Goal: Task Accomplishment & Management: Manage account settings

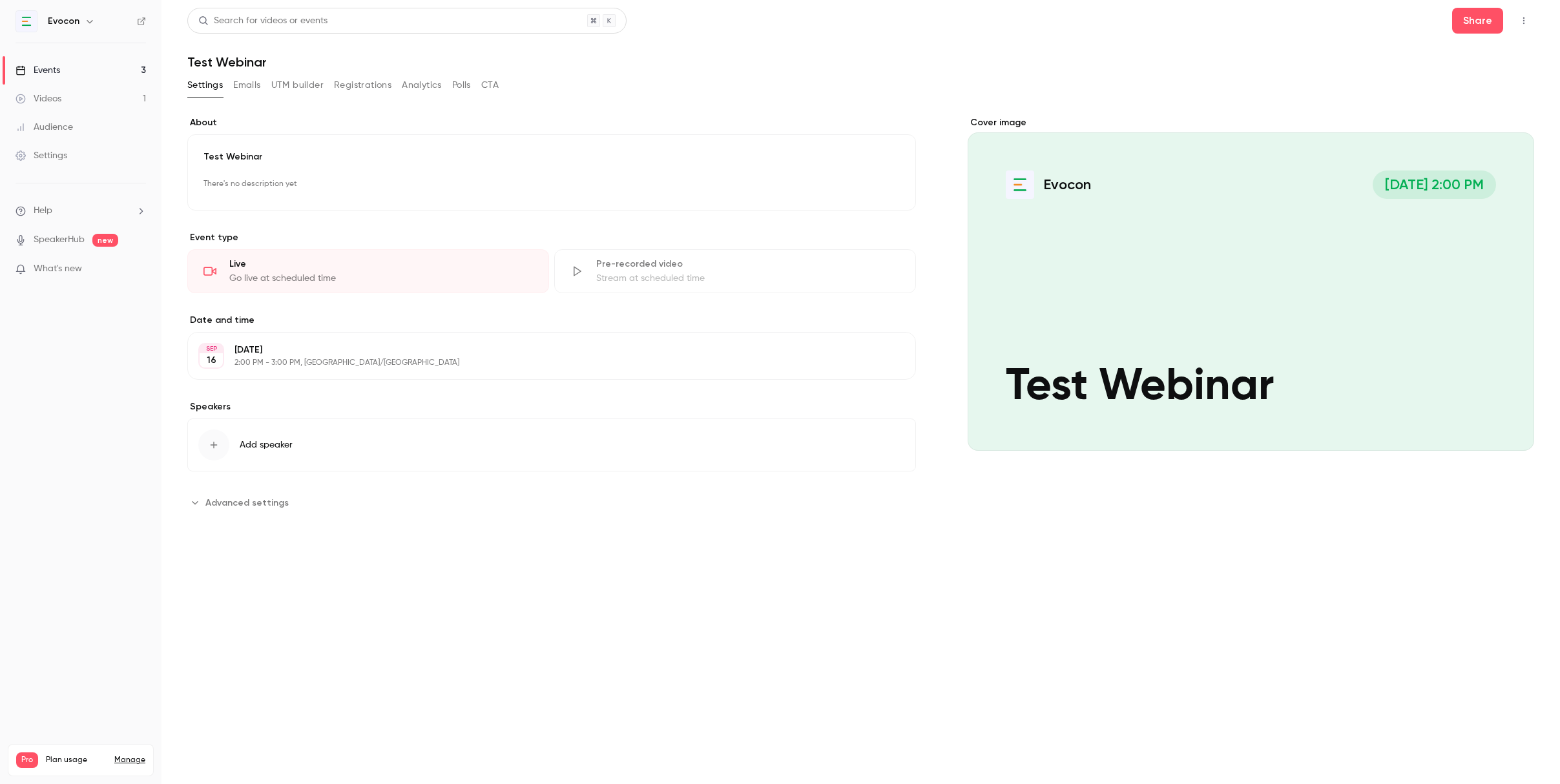
click at [60, 58] on link "Events 3" at bounding box center [80, 70] width 162 height 28
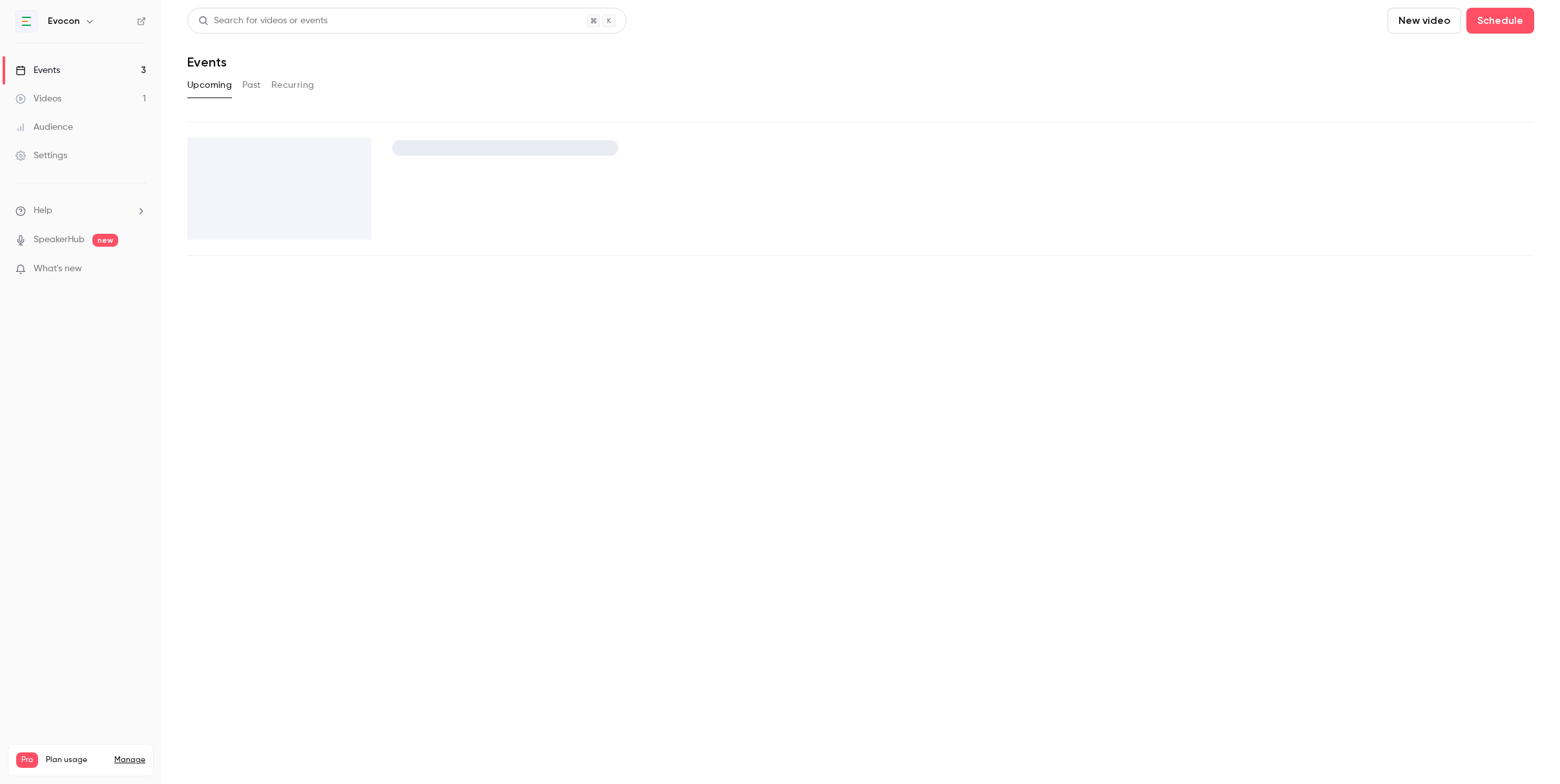
click at [60, 66] on div "Events" at bounding box center [37, 70] width 44 height 13
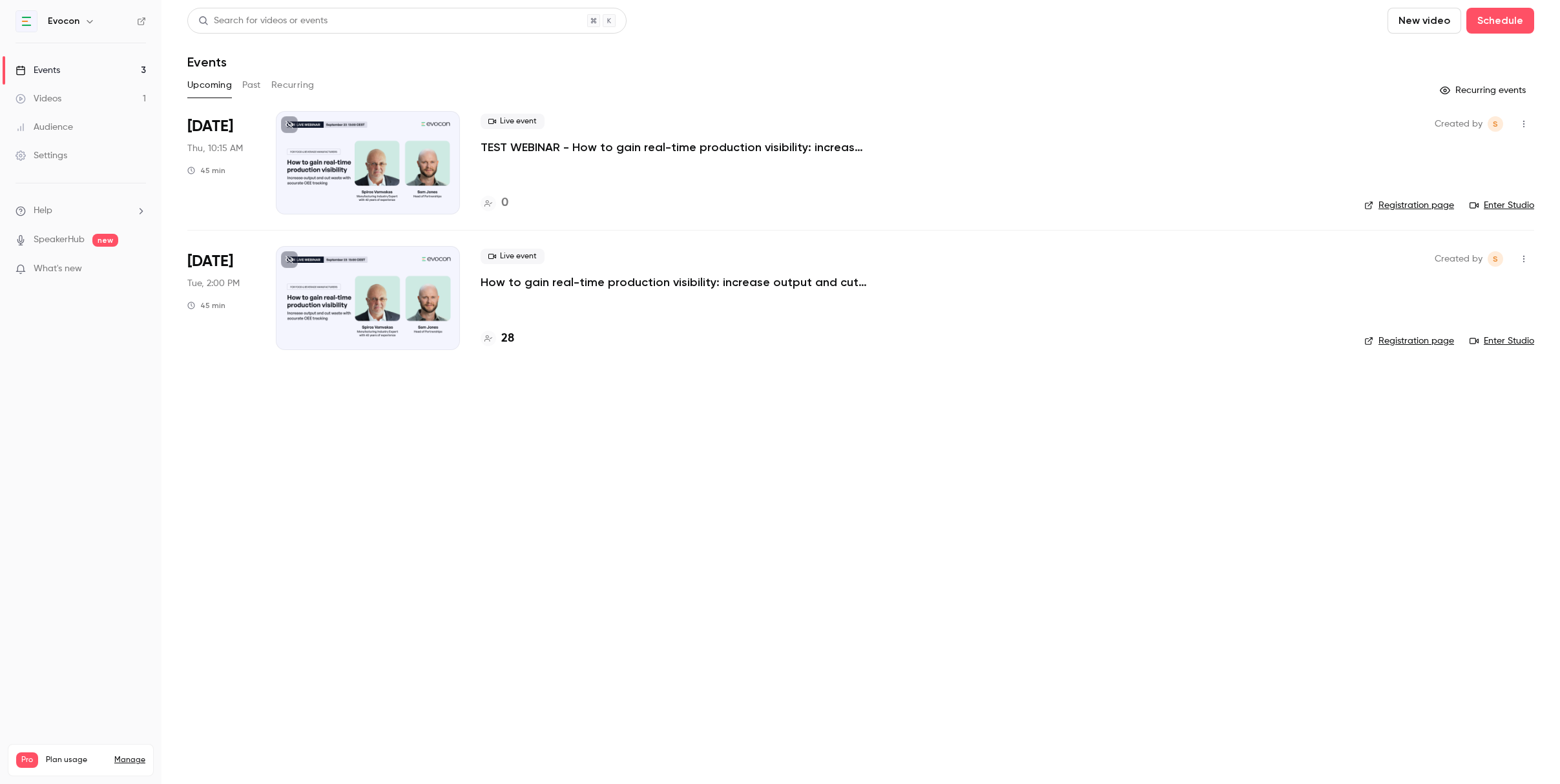
click at [586, 284] on p "How to gain real-time production visibility: increase output and cut waste with…" at bounding box center [675, 282] width 388 height 15
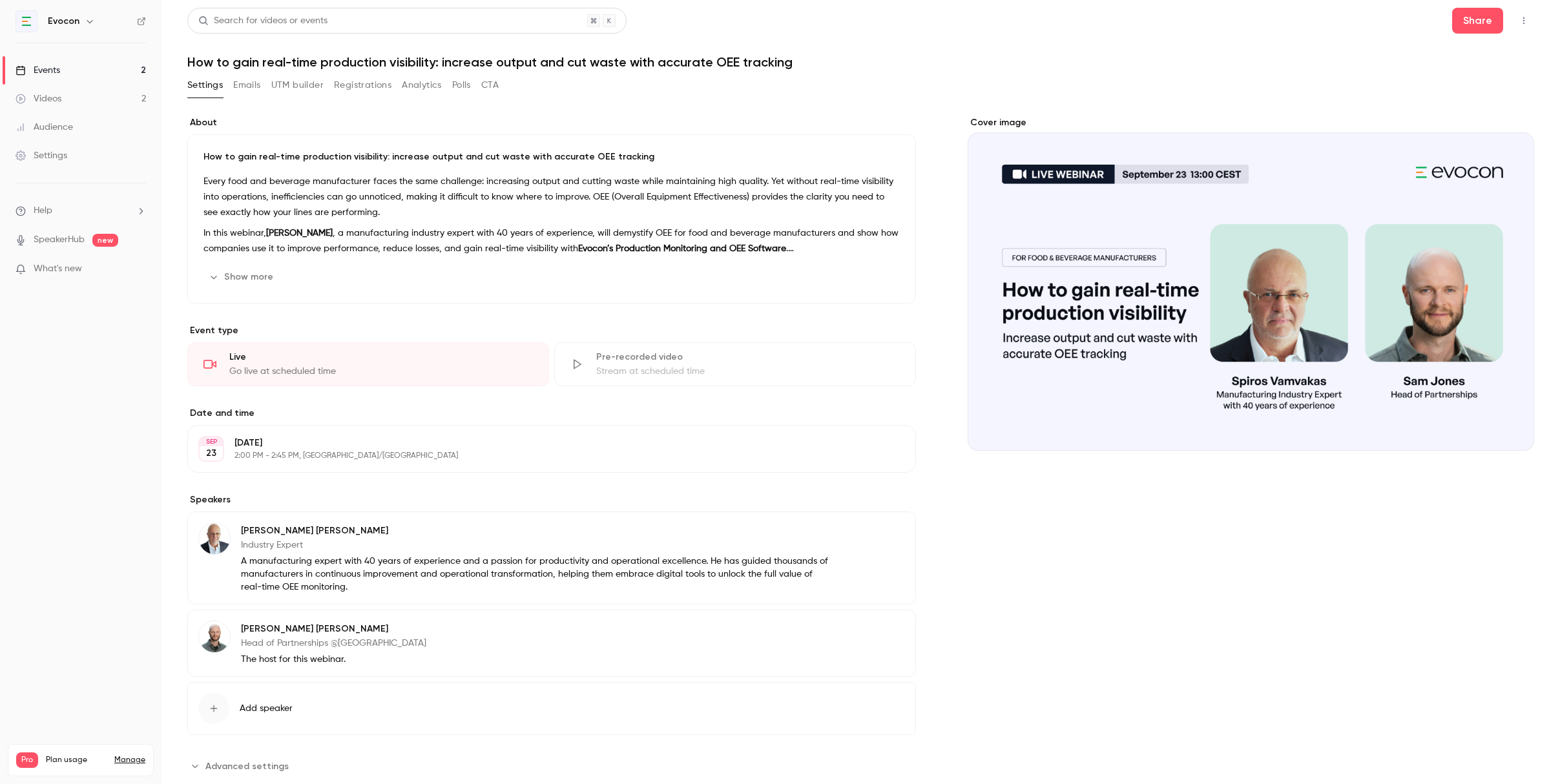
click at [362, 90] on button "Registrations" at bounding box center [362, 85] width 58 height 21
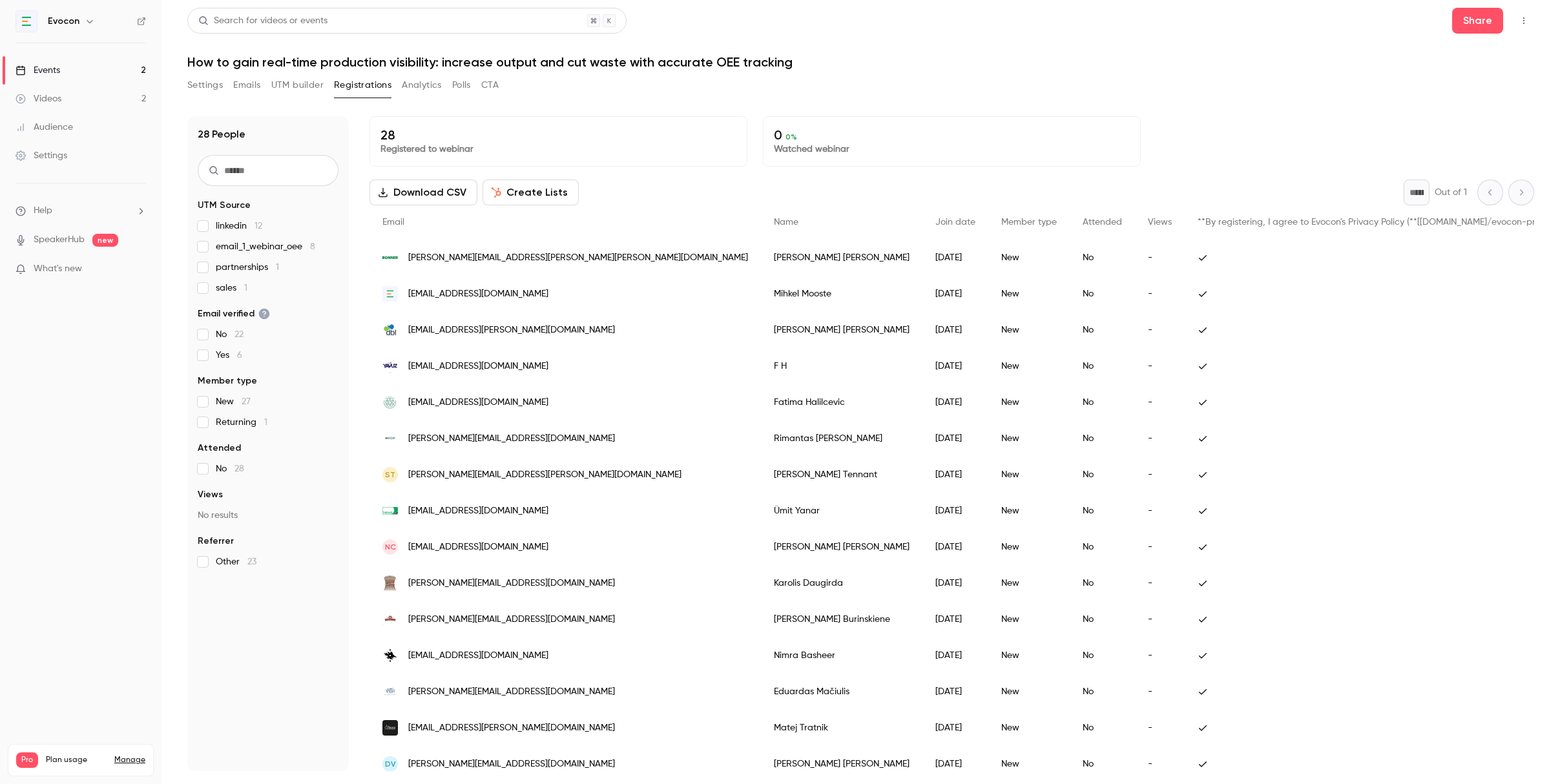
click at [106, 65] on link "Events 2" at bounding box center [80, 70] width 162 height 28
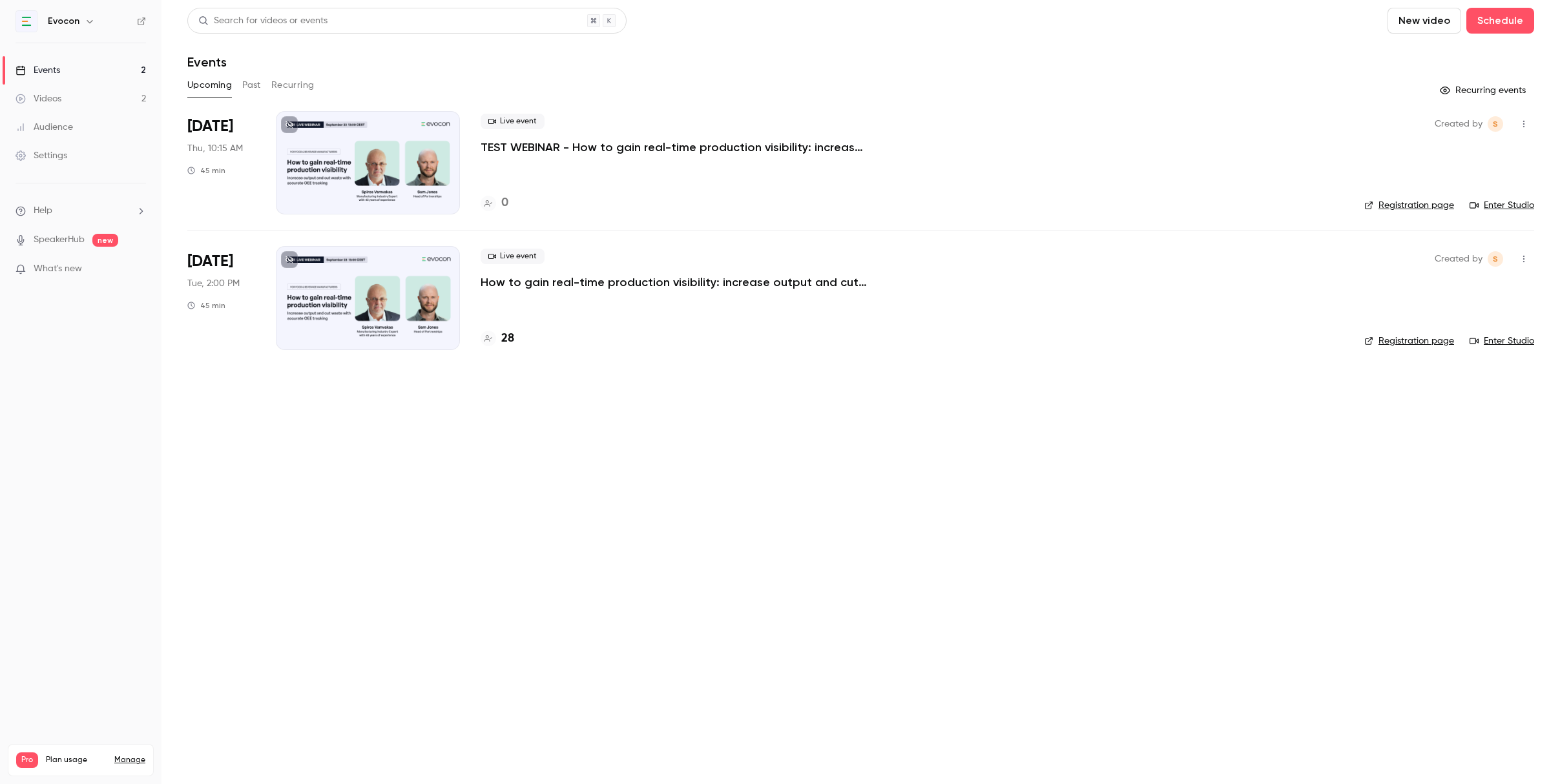
click at [114, 92] on link "Videos 2" at bounding box center [80, 99] width 162 height 28
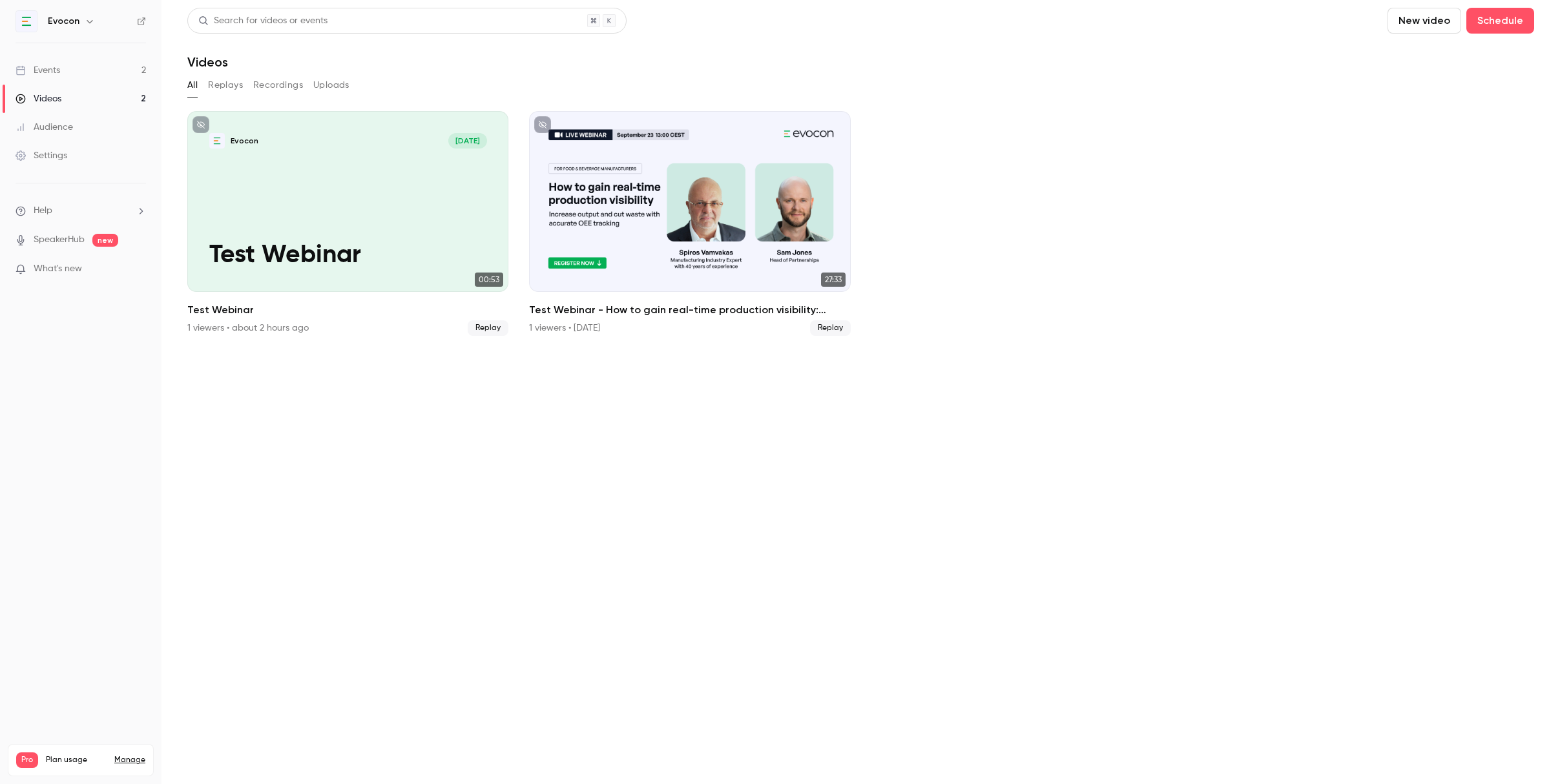
click at [126, 71] on link "Events 2" at bounding box center [80, 70] width 162 height 28
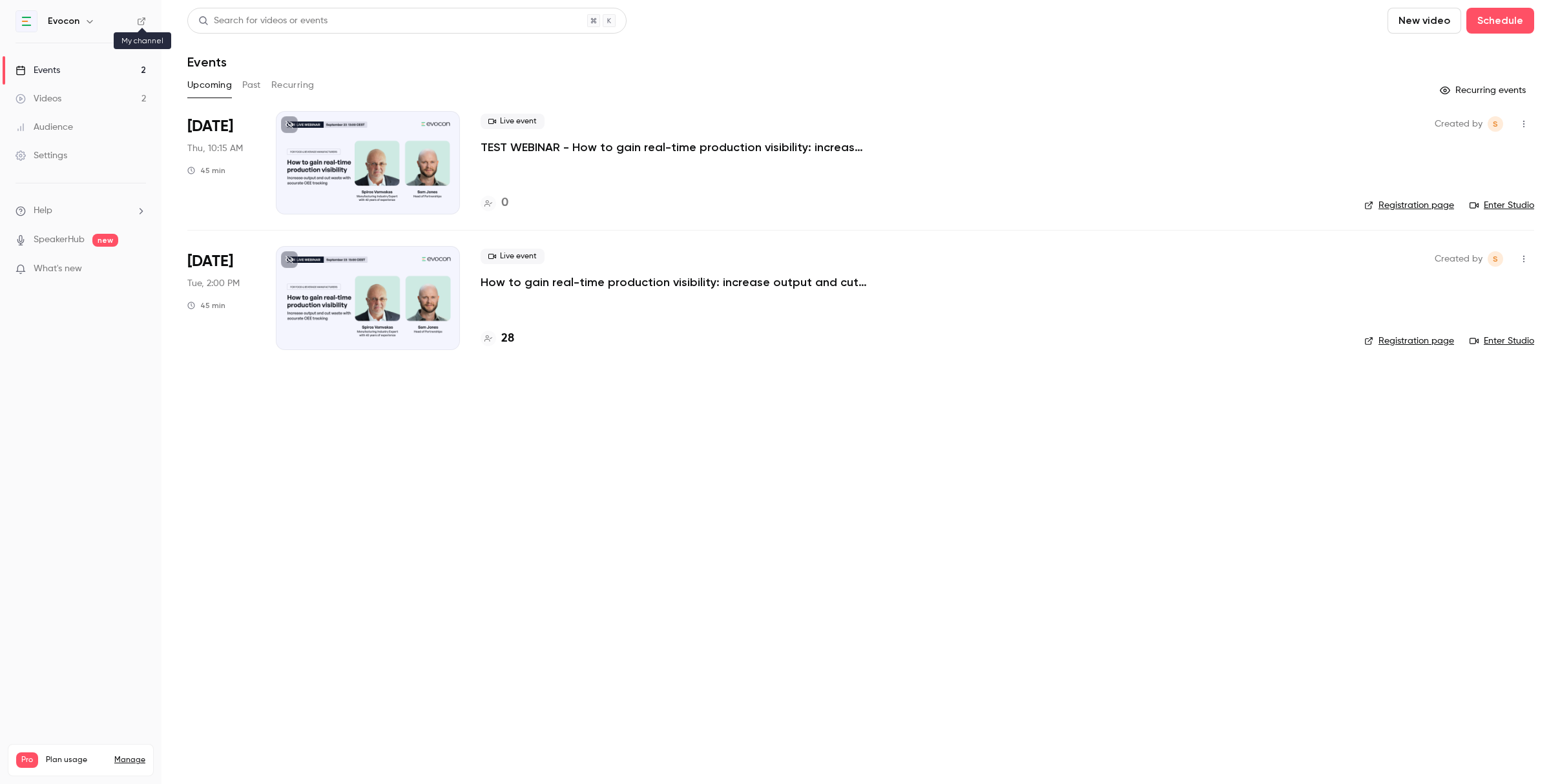
click at [140, 21] on icon at bounding box center [141, 21] width 9 height 9
click at [78, 71] on link "Events 2" at bounding box center [80, 70] width 162 height 28
click at [583, 286] on p "How to gain real-time production visibility: increase output and cut waste with…" at bounding box center [675, 282] width 388 height 15
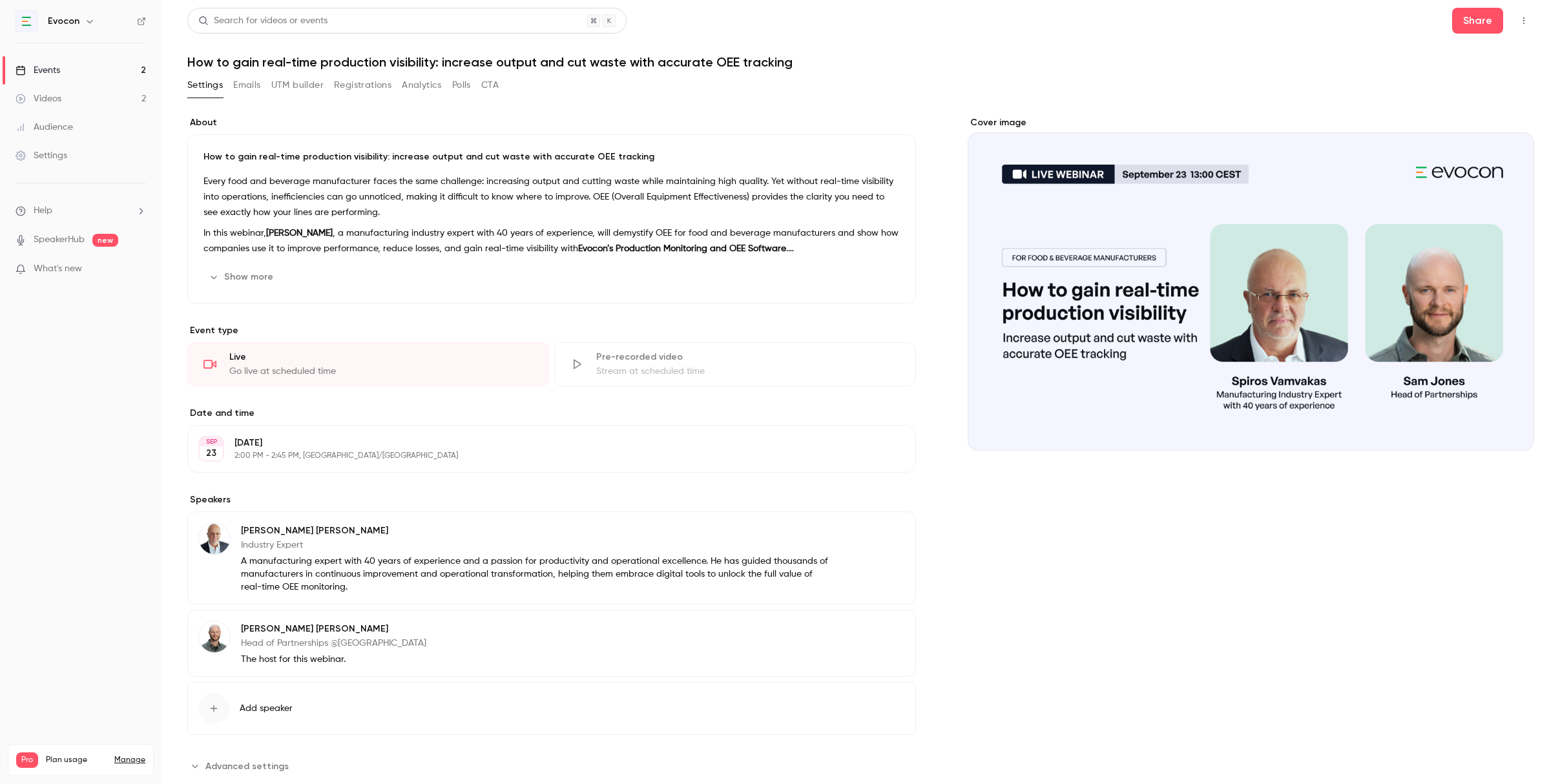
click at [231, 84] on div "Settings Emails UTM builder Registrations Analytics Polls CTA" at bounding box center [343, 85] width 312 height 21
click at [246, 84] on button "Emails" at bounding box center [246, 85] width 27 height 21
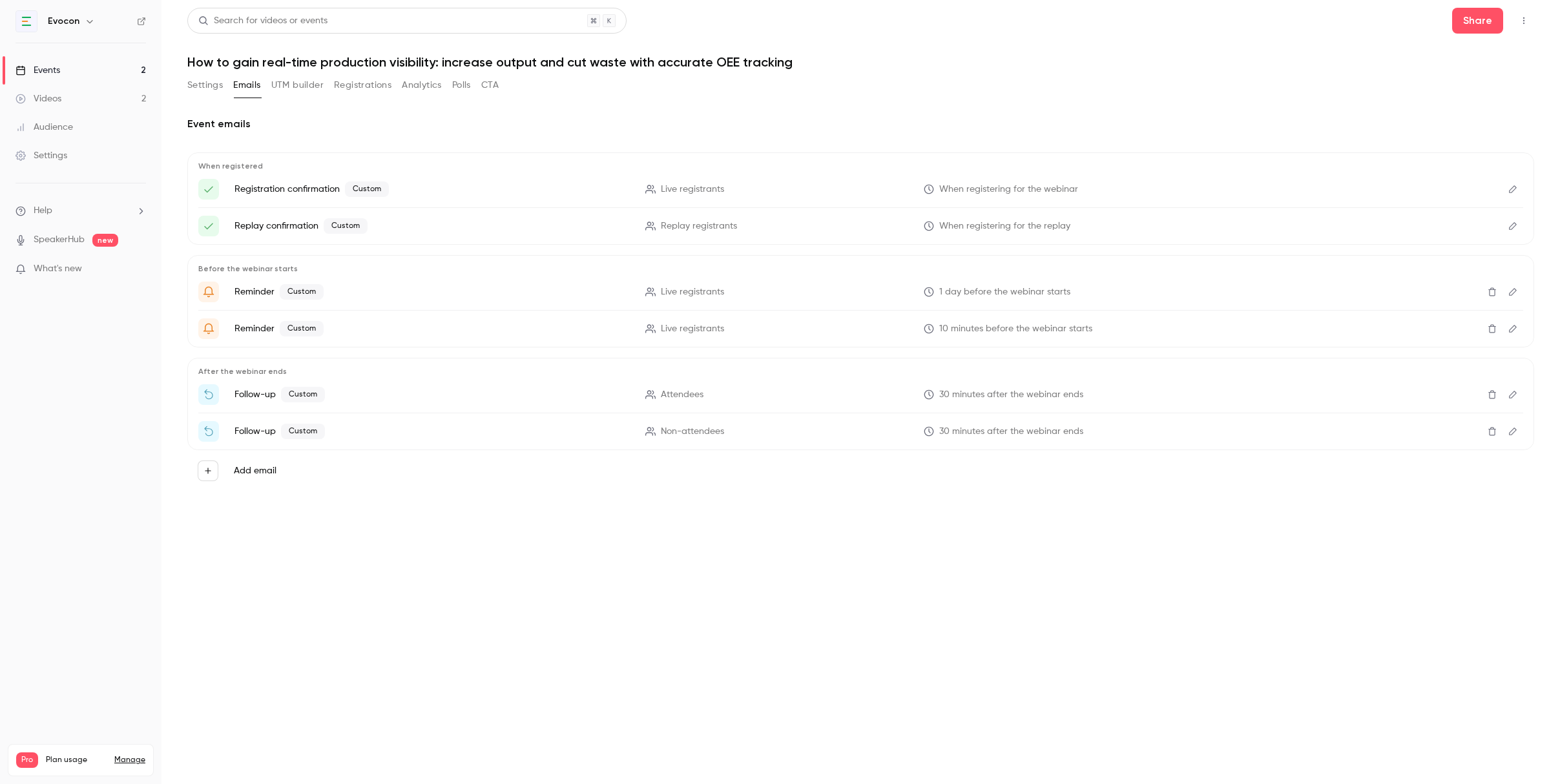
click at [1513, 393] on icon "Edit" at bounding box center [1513, 394] width 10 height 9
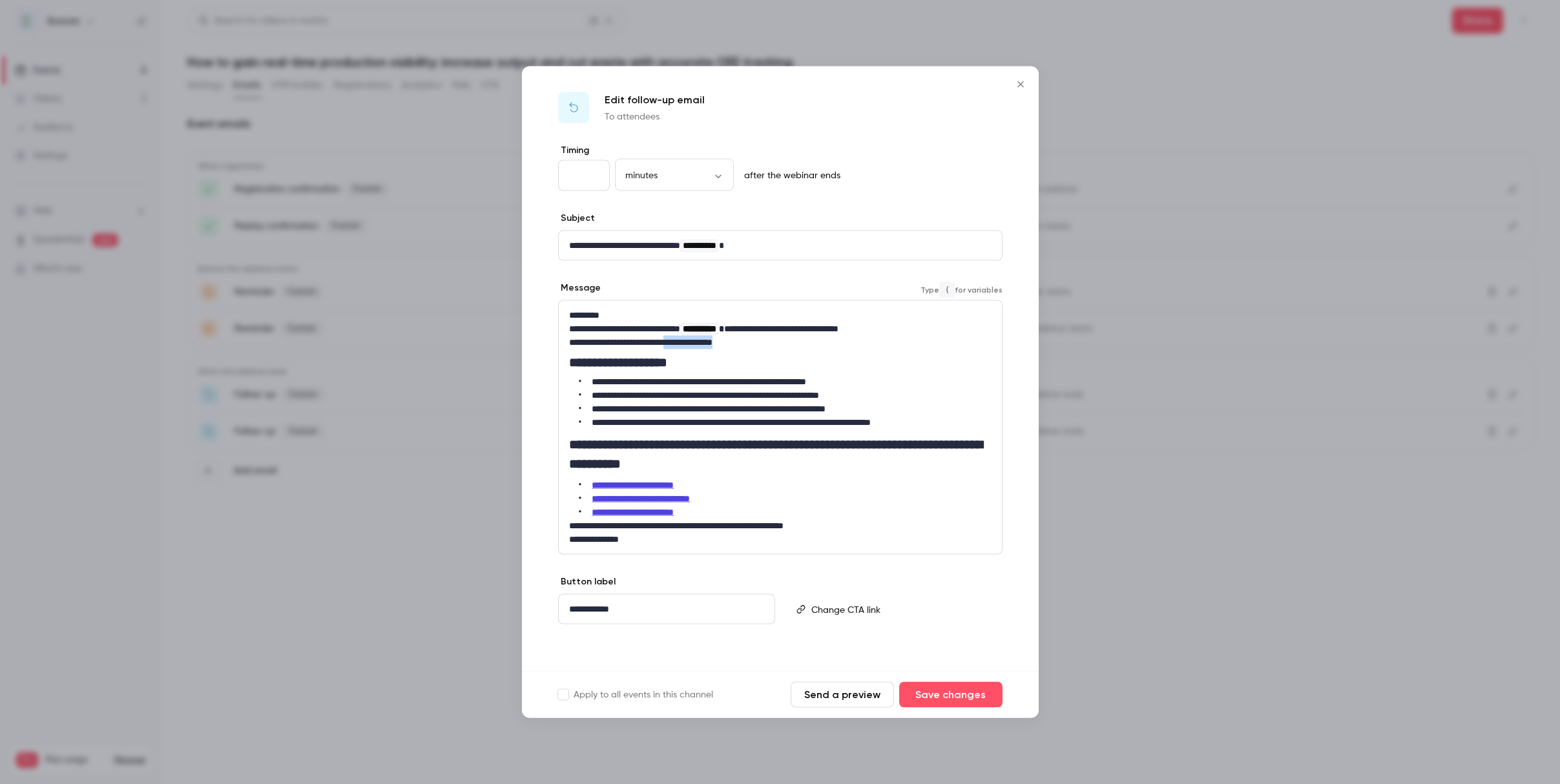
drag, startPoint x: 772, startPoint y: 341, endPoint x: 689, endPoint y: 341, distance: 83.0
click at [689, 341] on p "**********" at bounding box center [780, 343] width 423 height 14
click at [953, 697] on button "Save changes" at bounding box center [951, 694] width 103 height 26
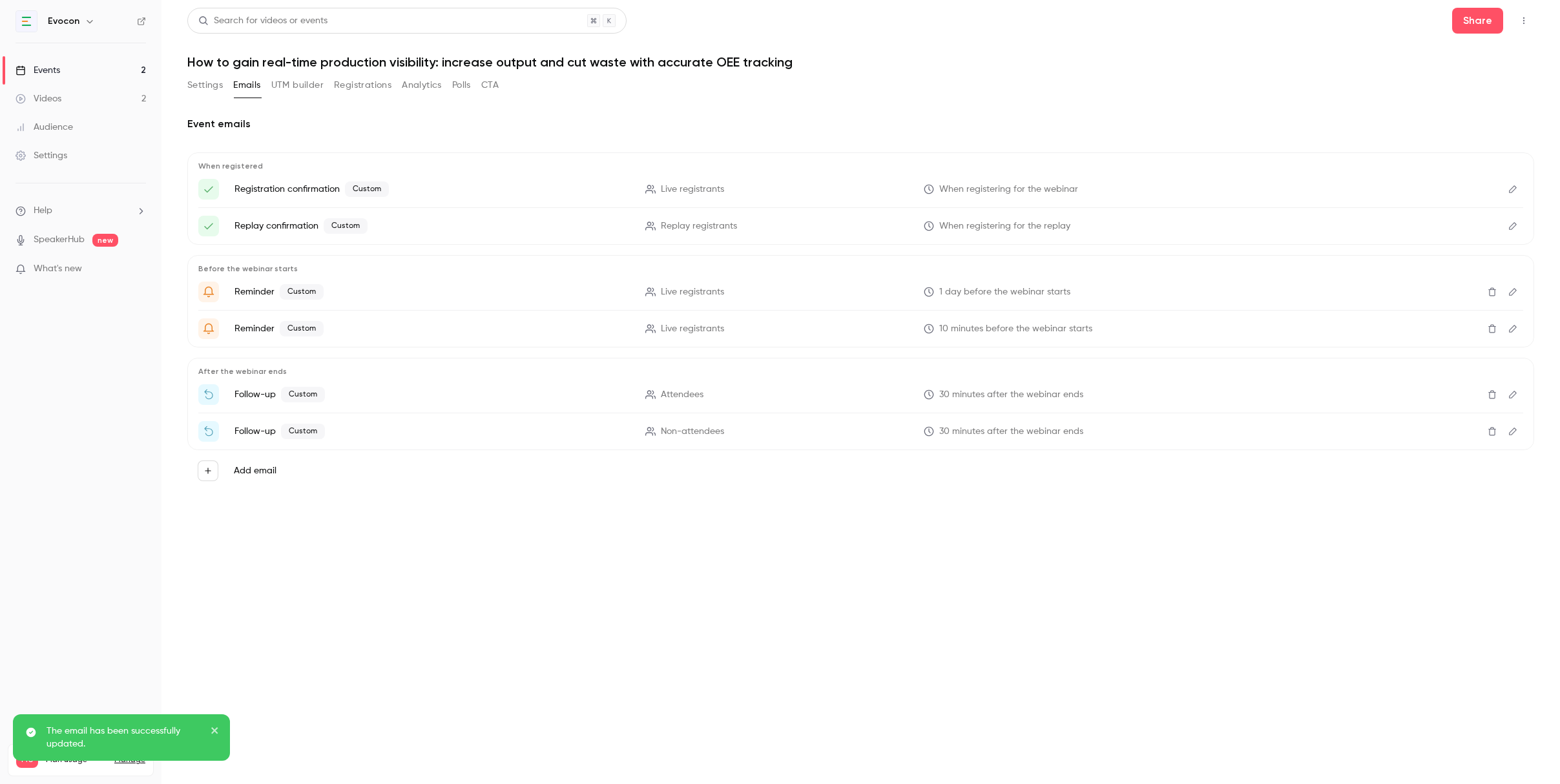
click at [1513, 430] on icon "Edit" at bounding box center [1513, 431] width 10 height 9
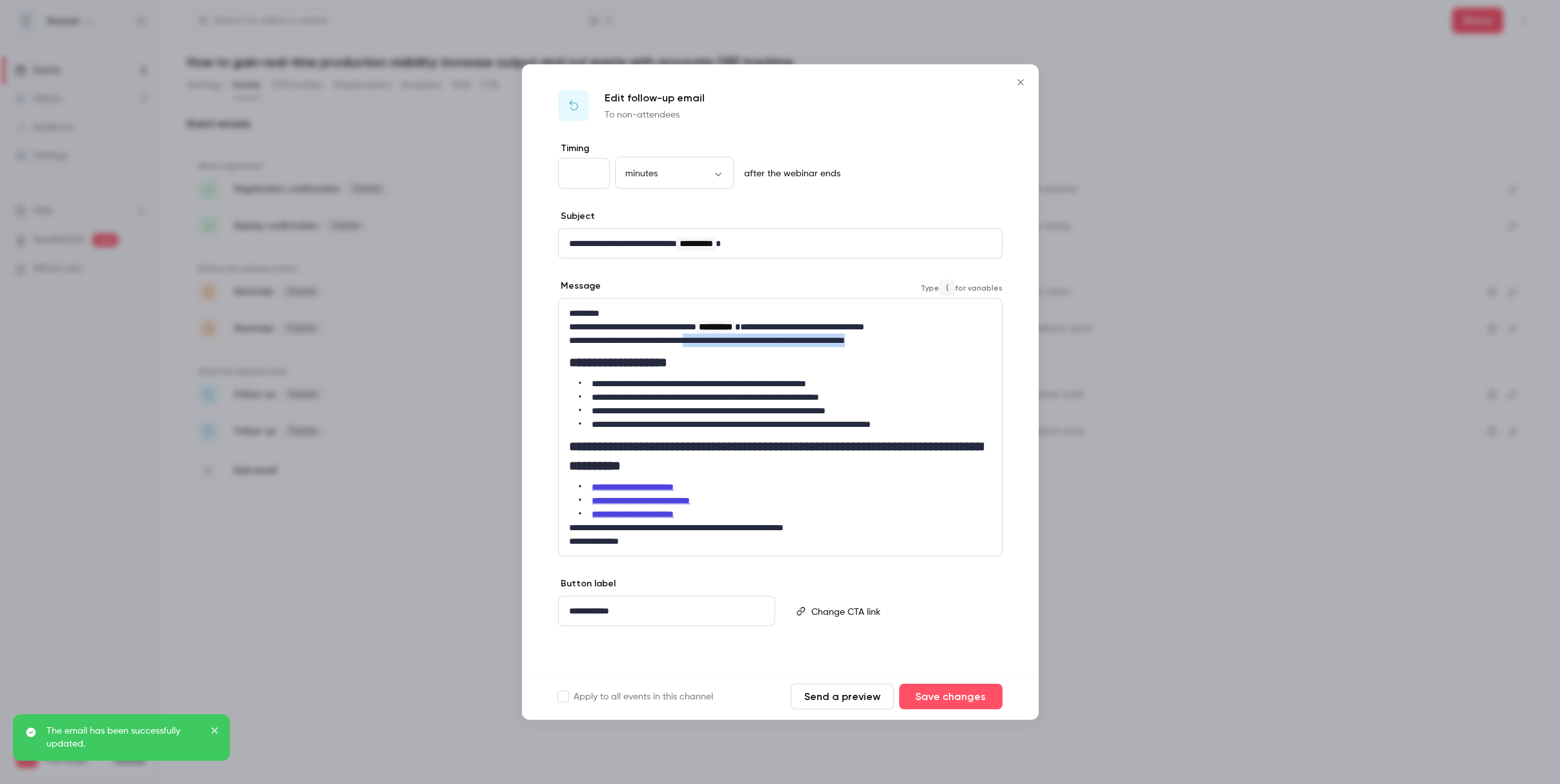
drag, startPoint x: 917, startPoint y: 341, endPoint x: 703, endPoint y: 341, distance: 214.0
click at [703, 341] on p "**********" at bounding box center [780, 341] width 423 height 14
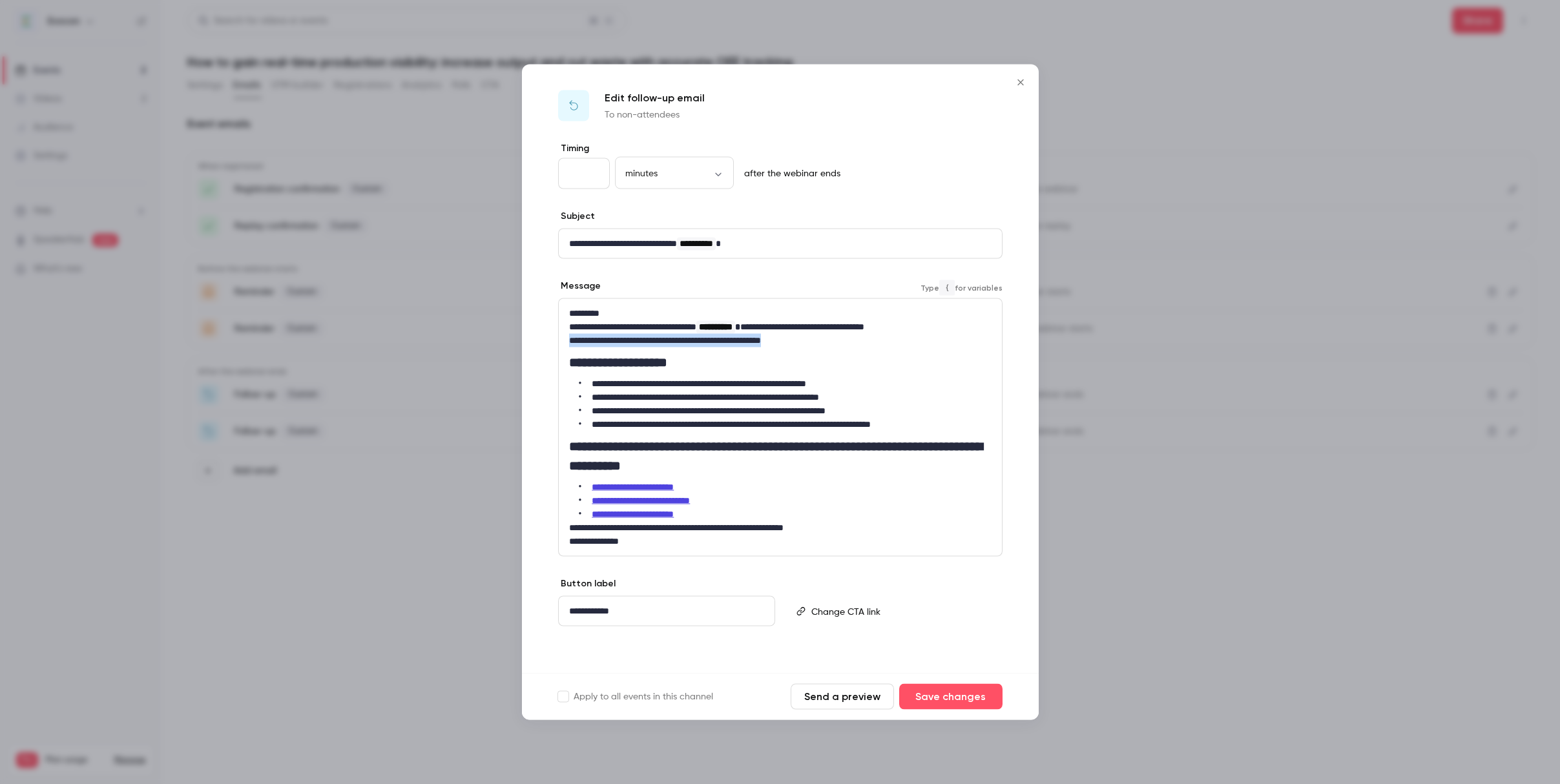
drag, startPoint x: 822, startPoint y: 335, endPoint x: 546, endPoint y: 343, distance: 276.1
click at [546, 343] on div "**********" at bounding box center [780, 407] width 517 height 531
copy p "**********"
drag, startPoint x: 568, startPoint y: 314, endPoint x: 942, endPoint y: 323, distance: 374.1
click at [942, 323] on div "**********" at bounding box center [780, 427] width 443 height 257
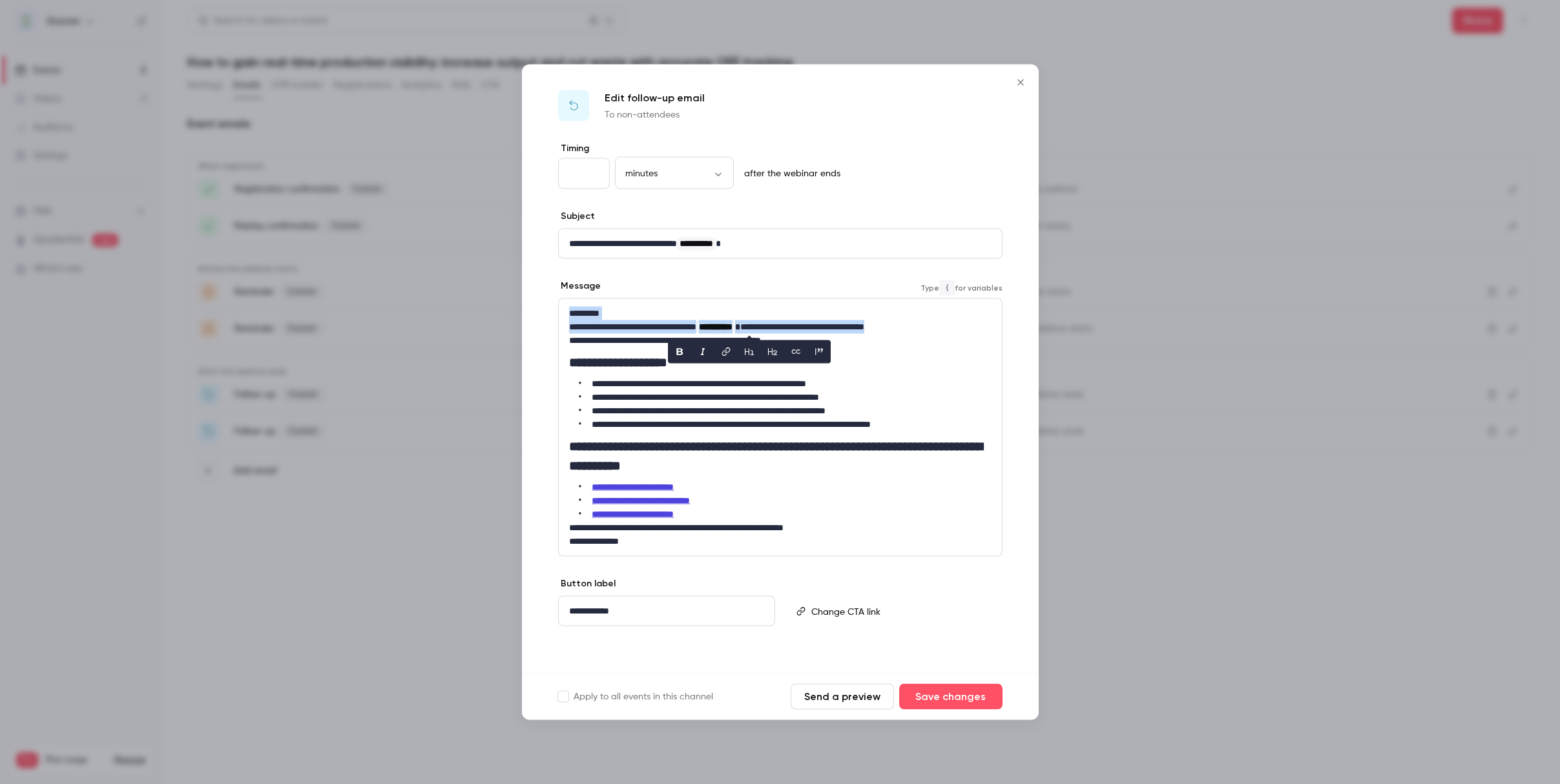
copy div "**********"
click at [856, 336] on p "**********" at bounding box center [780, 341] width 423 height 14
drag, startPoint x: 802, startPoint y: 339, endPoint x: 783, endPoint y: 330, distance: 21.0
click at [783, 330] on div "**********" at bounding box center [780, 427] width 443 height 257
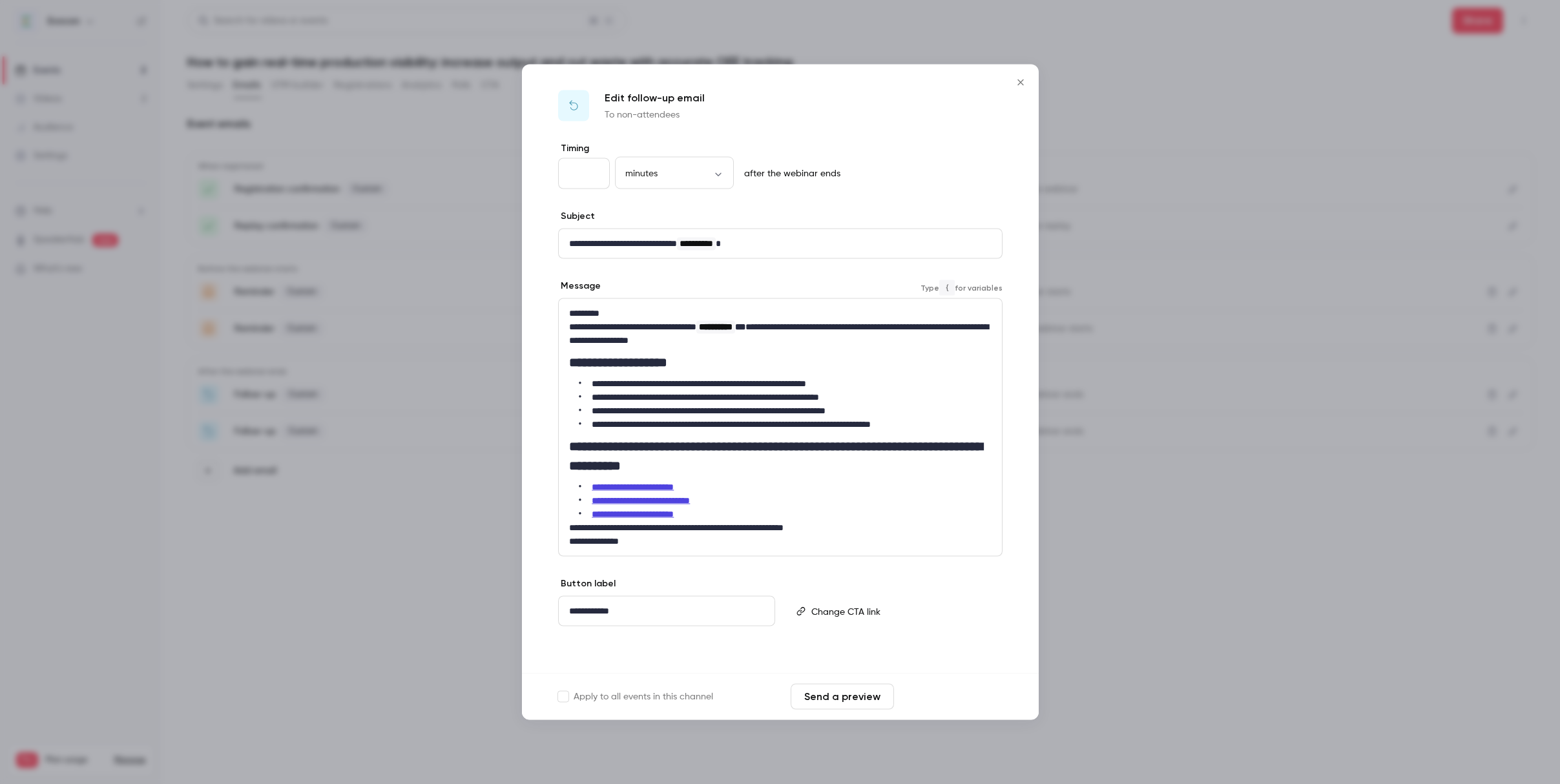
click at [928, 701] on button "Save changes" at bounding box center [951, 697] width 103 height 26
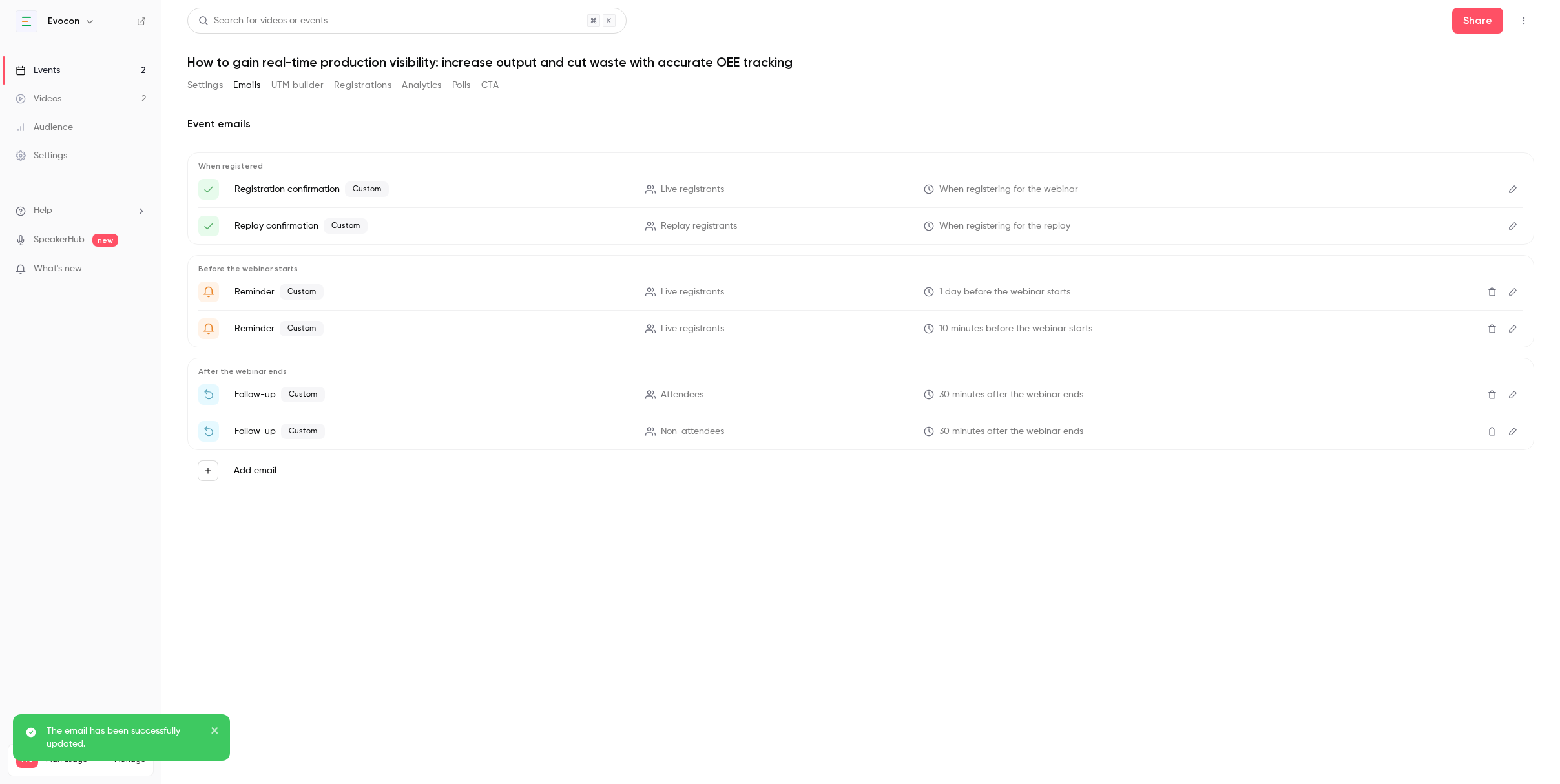
click at [1517, 395] on icon "Edit" at bounding box center [1513, 394] width 10 height 9
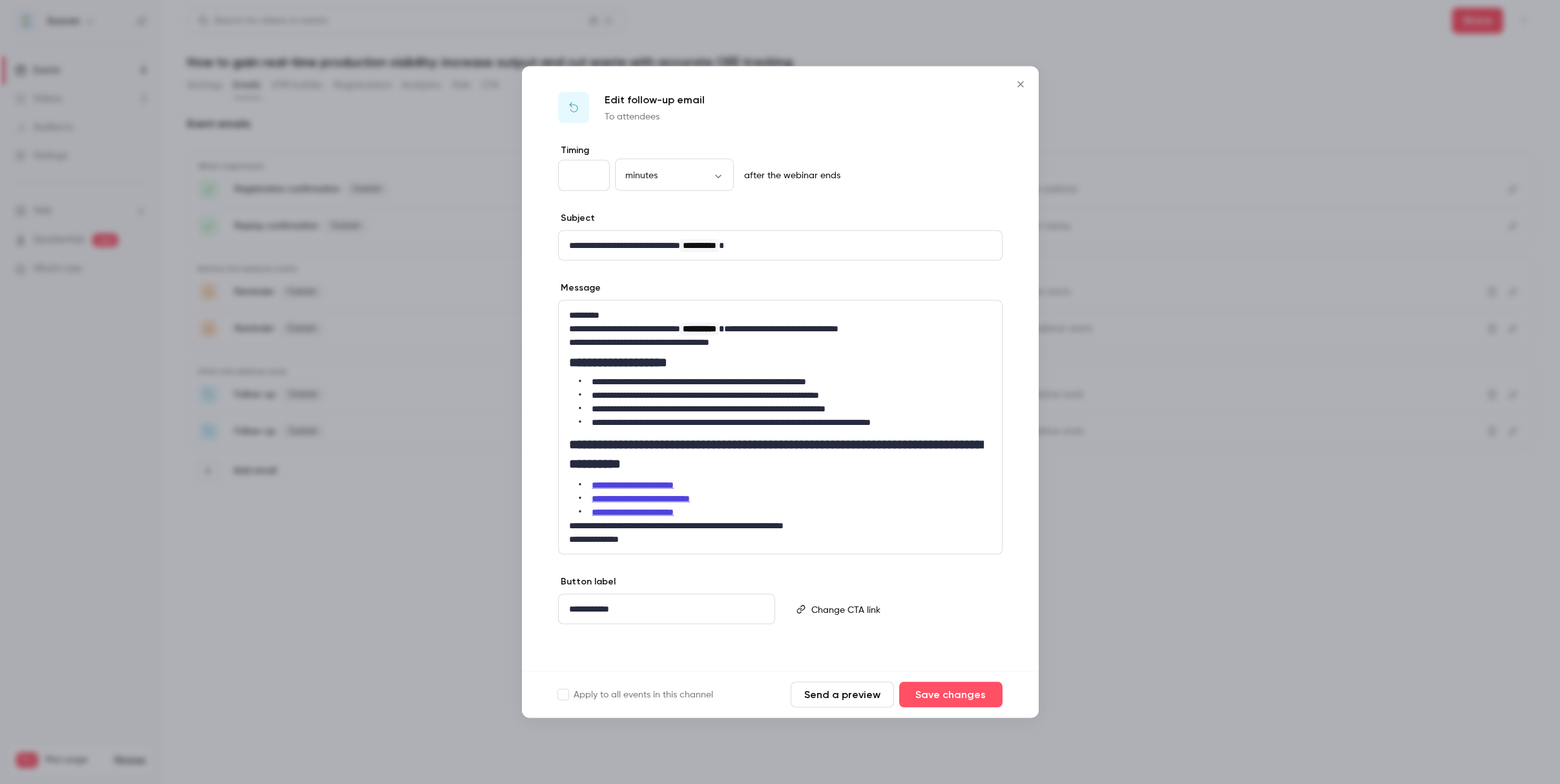
click at [1019, 88] on icon "Close" at bounding box center [1021, 84] width 15 height 10
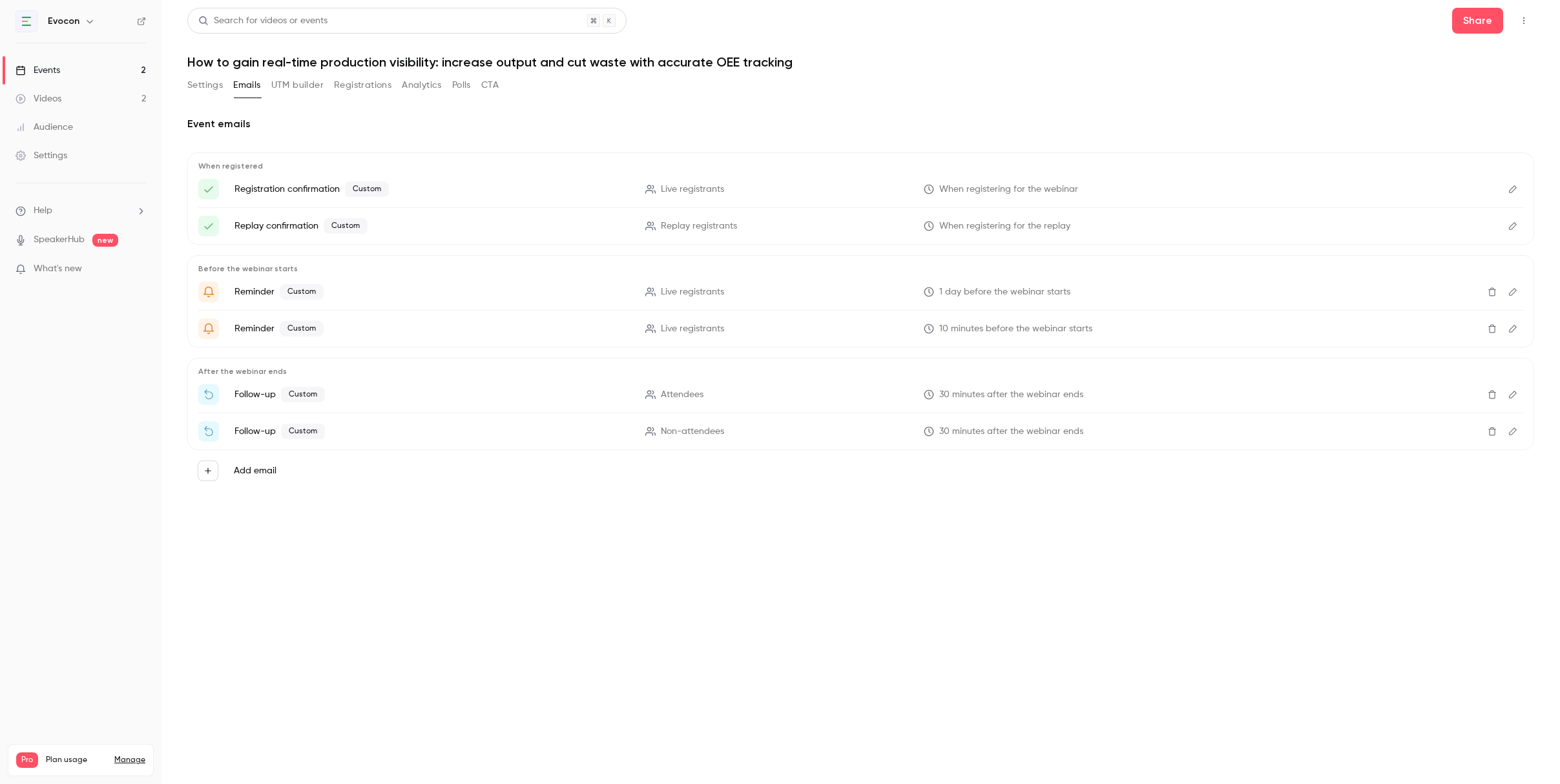
click at [1518, 394] on button "Edit" at bounding box center [1513, 395] width 21 height 21
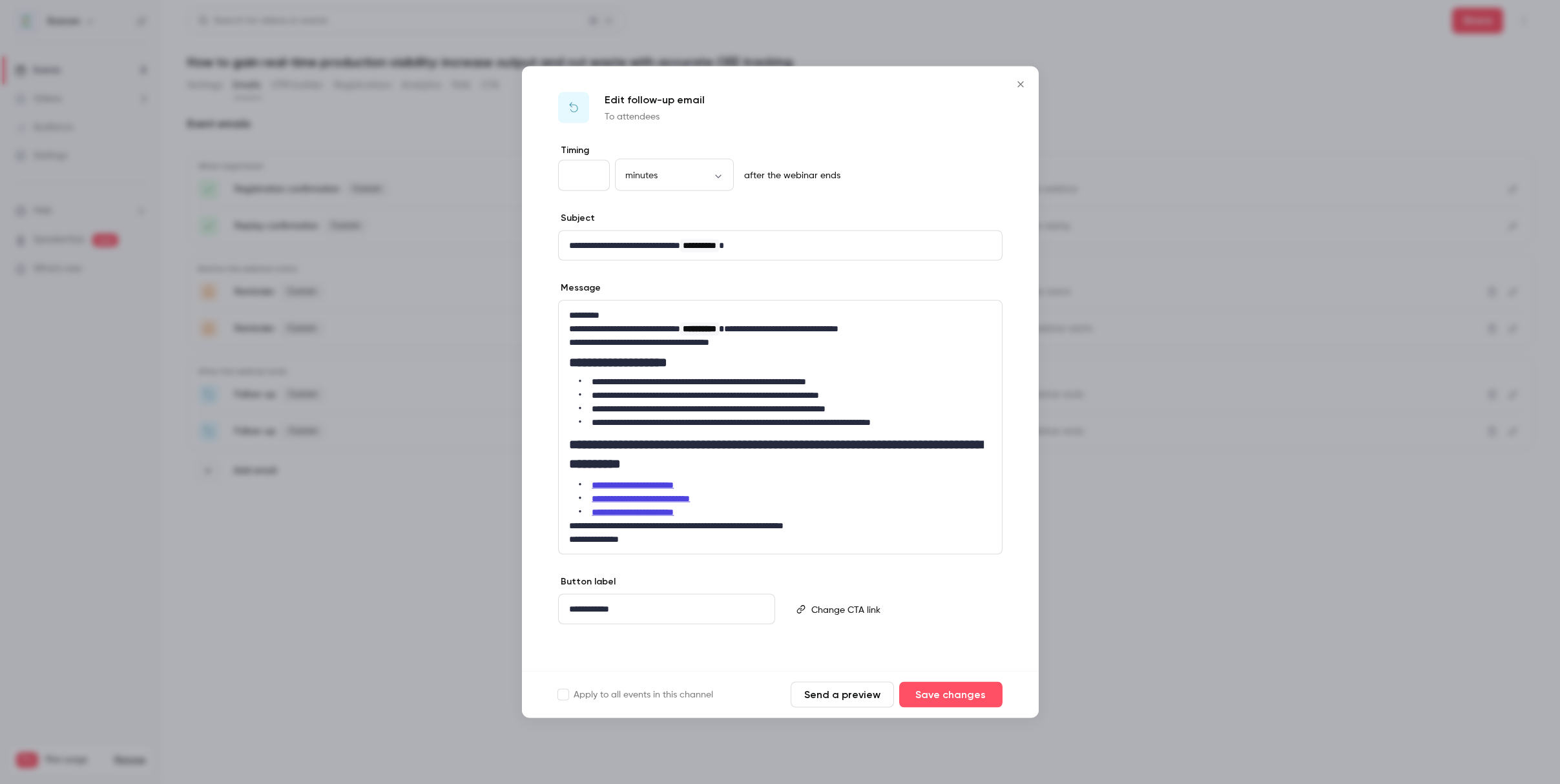
click at [1019, 85] on icon "Close" at bounding box center [1020, 84] width 6 height 6
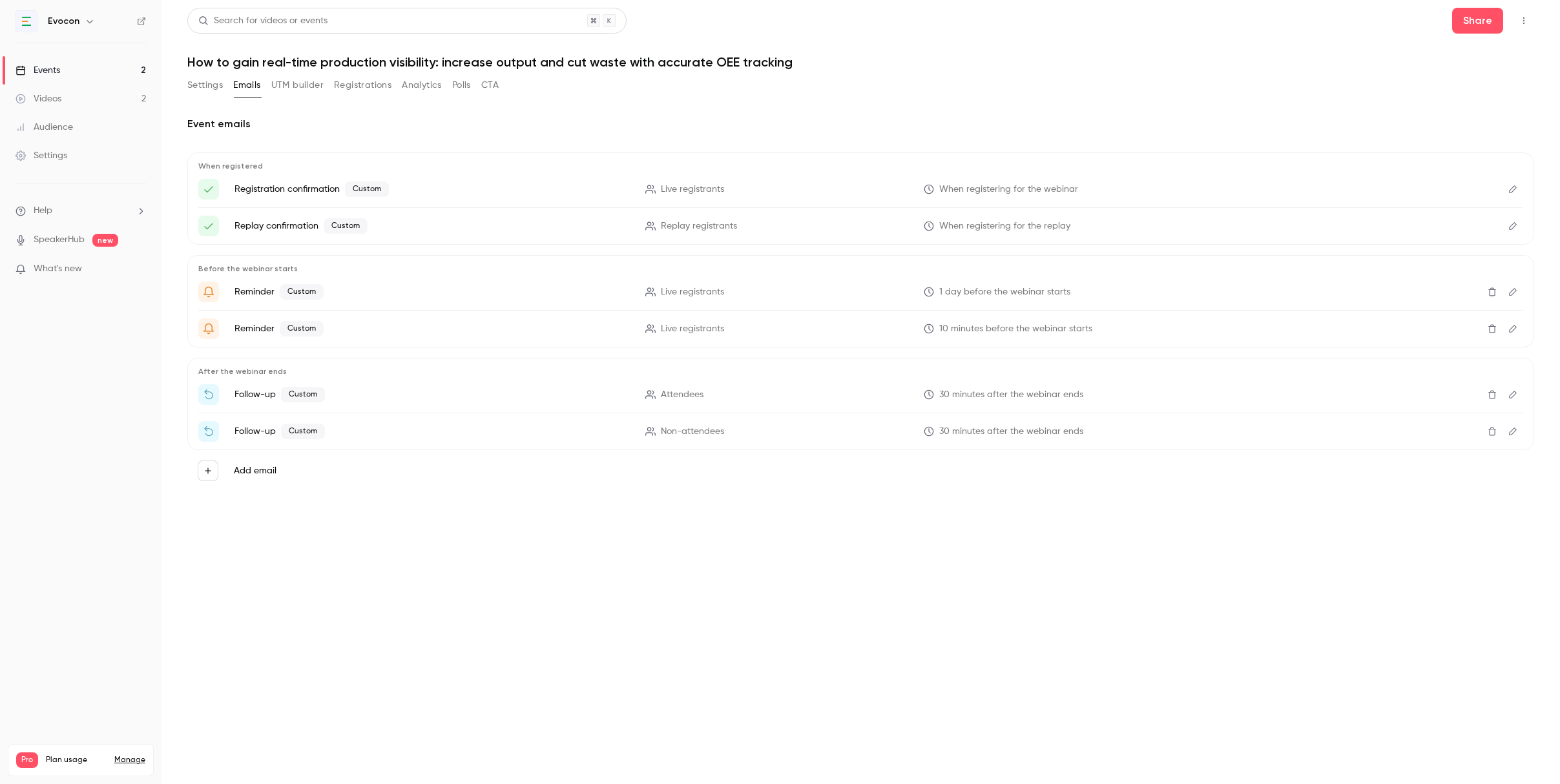
click at [51, 134] on link "Audience" at bounding box center [80, 127] width 162 height 28
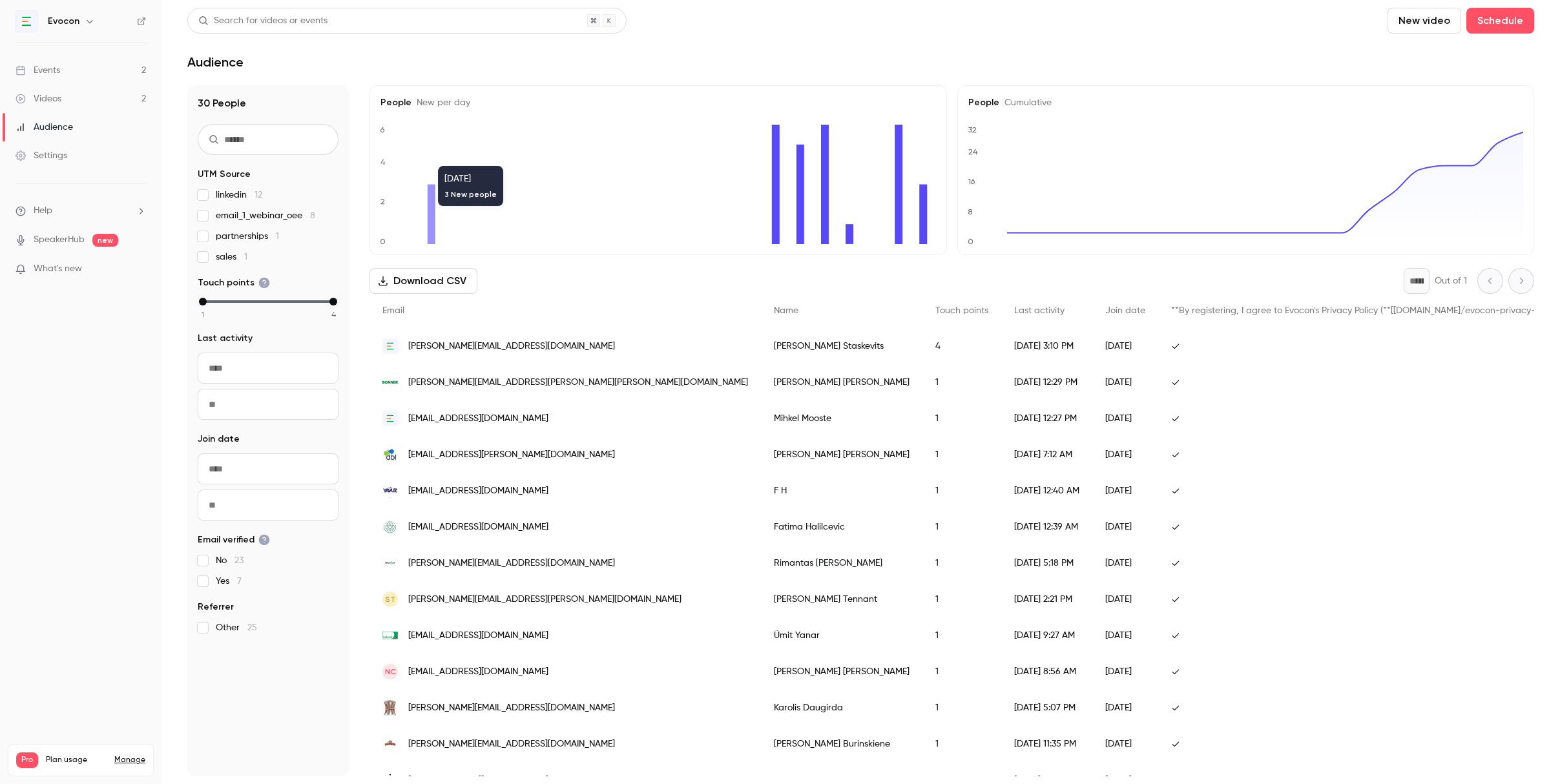
click at [432, 212] on icon at bounding box center [431, 214] width 8 height 60
click at [117, 67] on link "Events 2" at bounding box center [80, 70] width 162 height 28
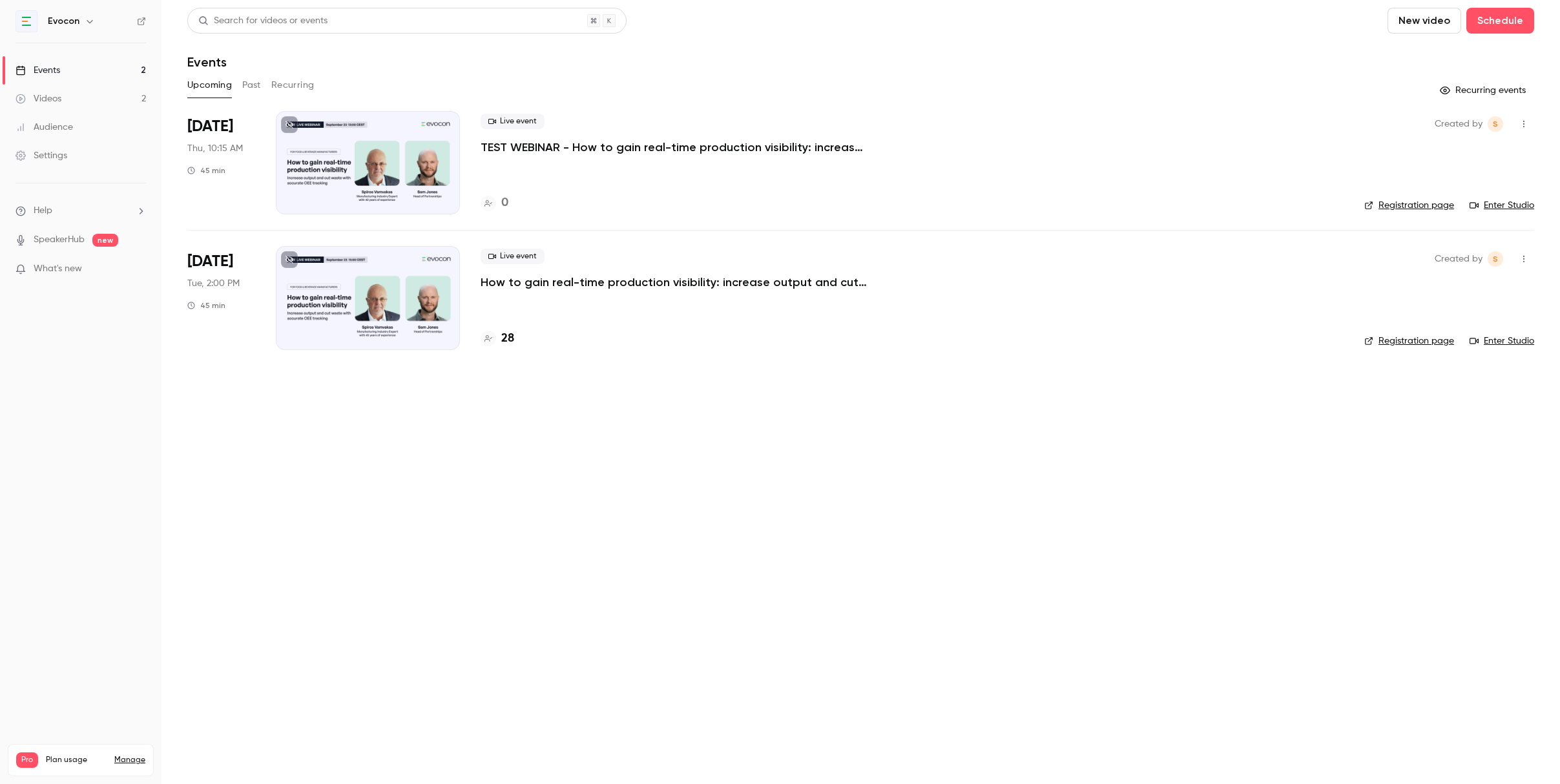
click at [556, 285] on p "How to gain real-time production visibility: increase output and cut waste with…" at bounding box center [675, 282] width 388 height 15
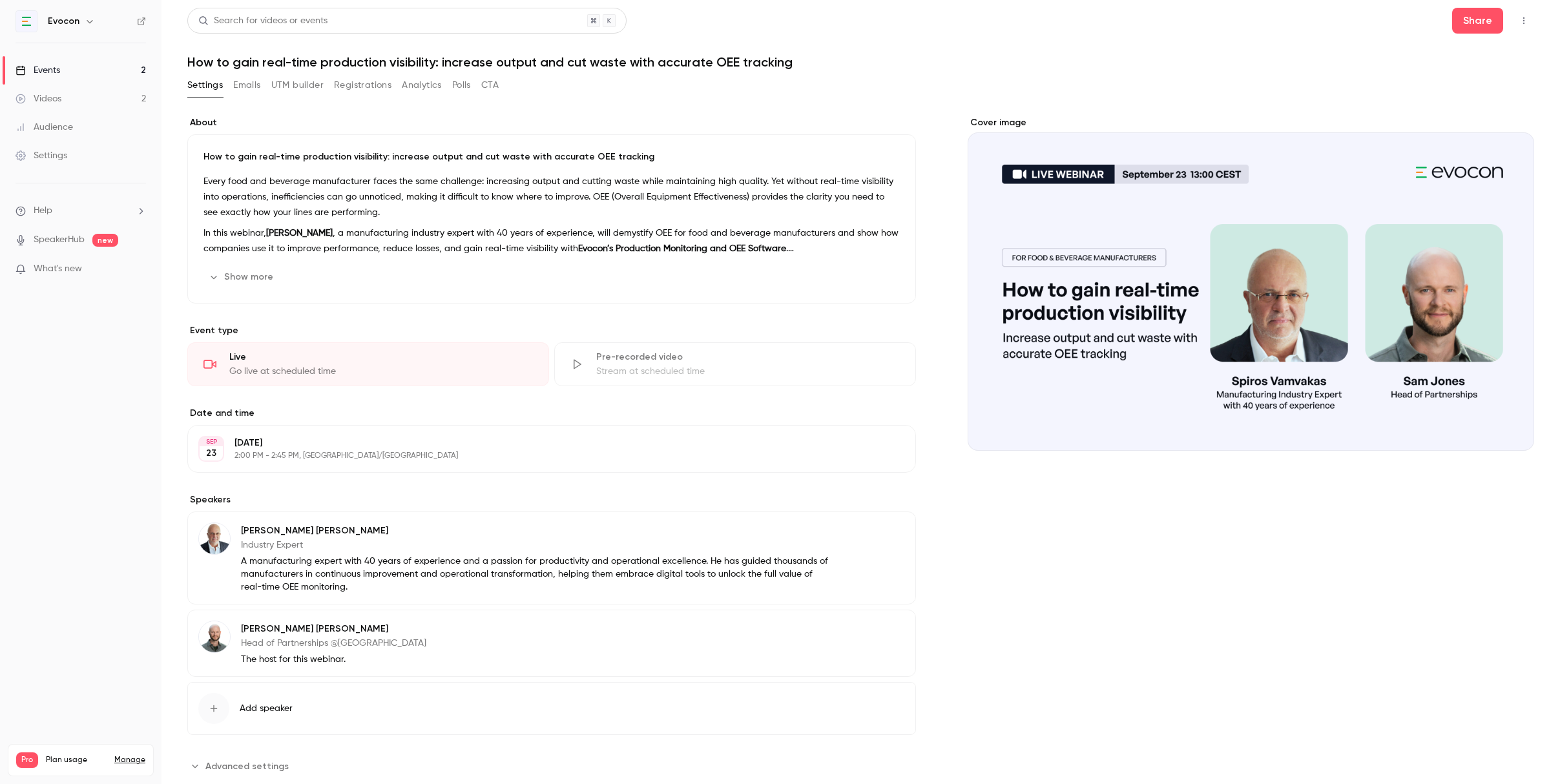
click at [254, 86] on button "Emails" at bounding box center [246, 85] width 27 height 21
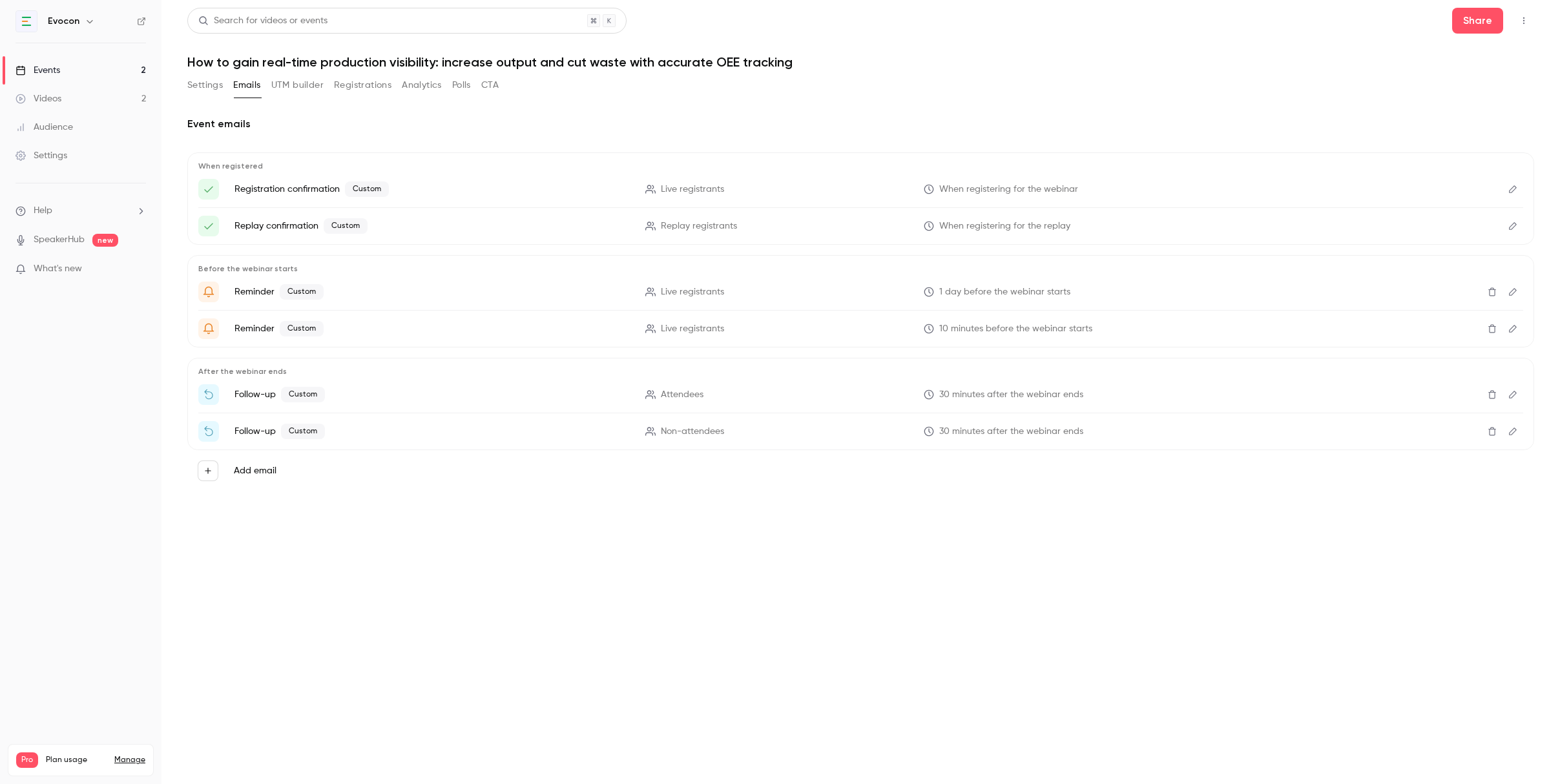
click at [1509, 197] on button "Edit" at bounding box center [1513, 189] width 21 height 21
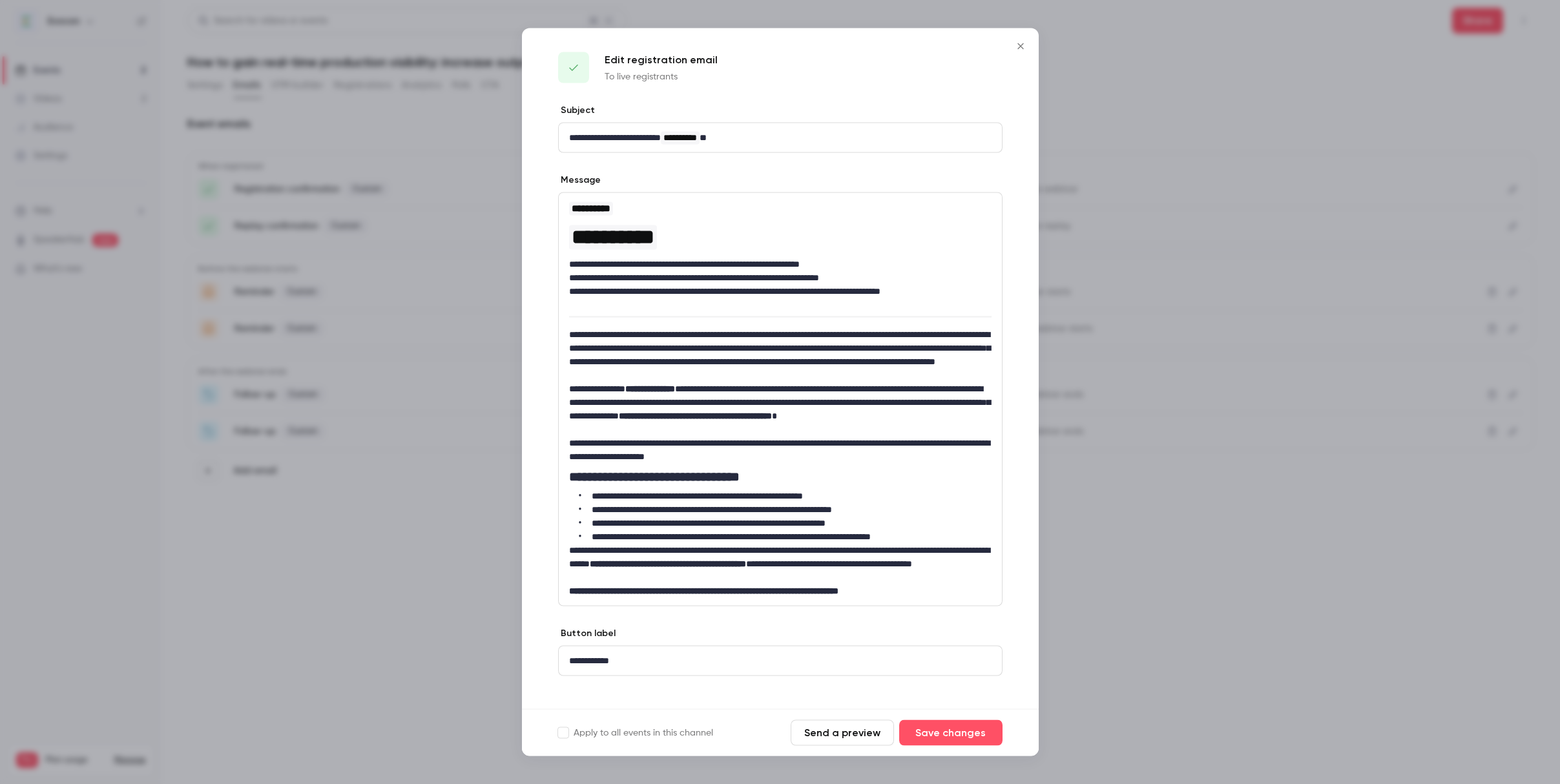
scroll to position [15, 0]
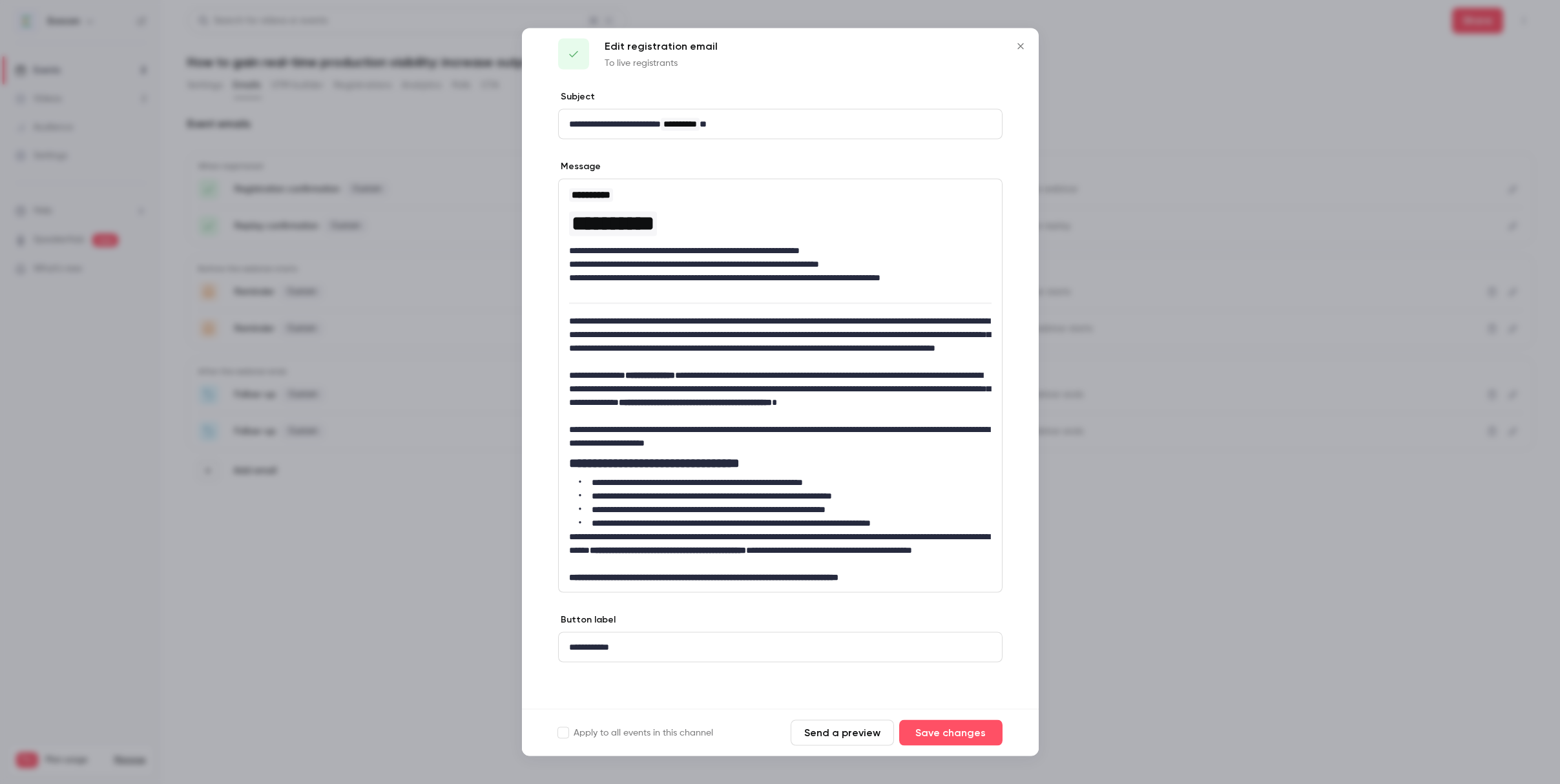
click at [1019, 47] on icon "Close" at bounding box center [1020, 46] width 6 height 6
